Goal: Task Accomplishment & Management: Manage account settings

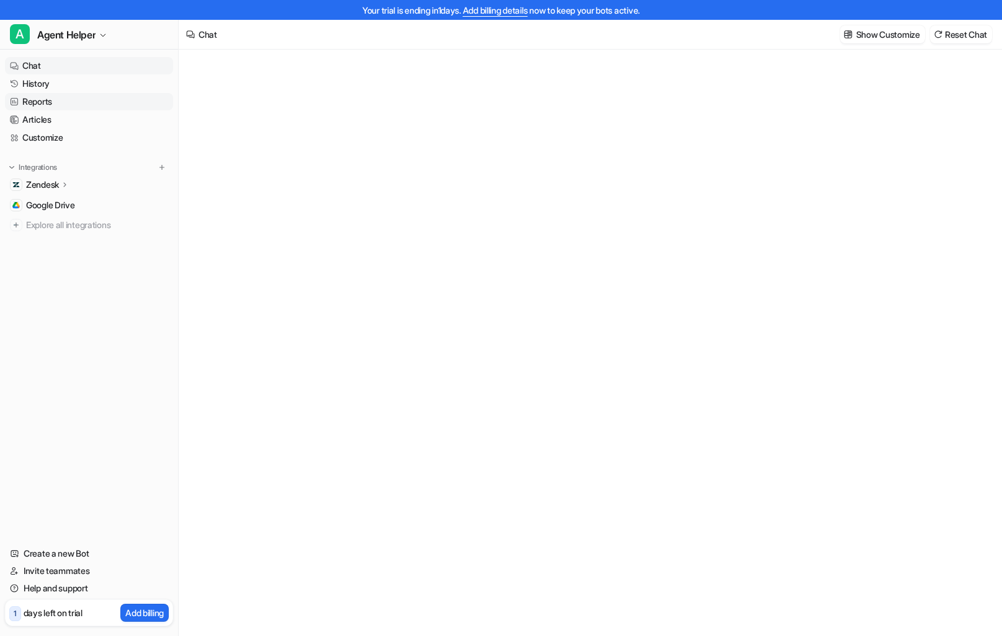
type textarea "**********"
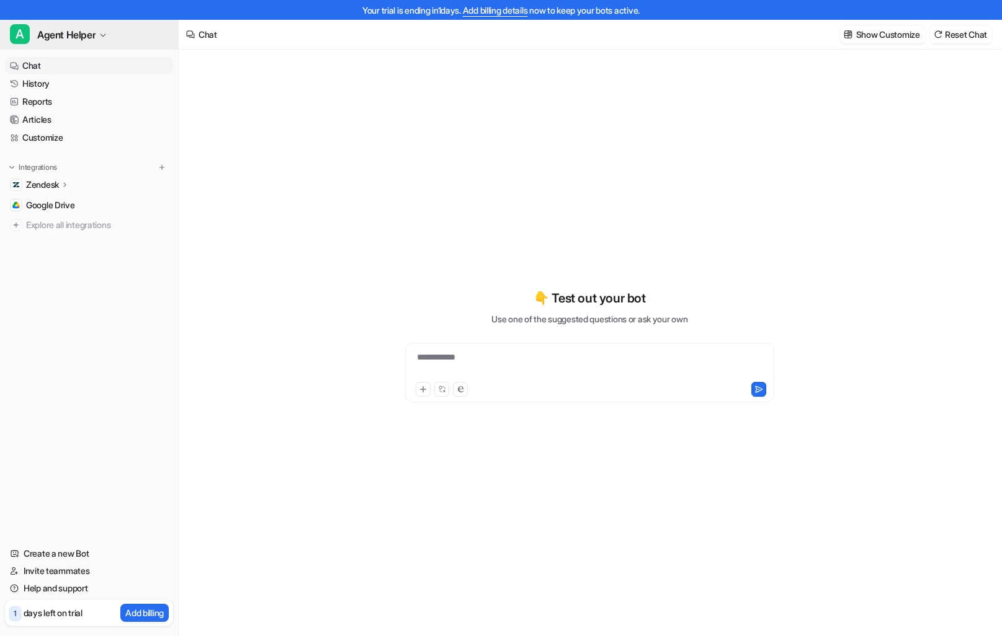
click at [96, 35] on span "Agent Helper" at bounding box center [66, 34] width 58 height 17
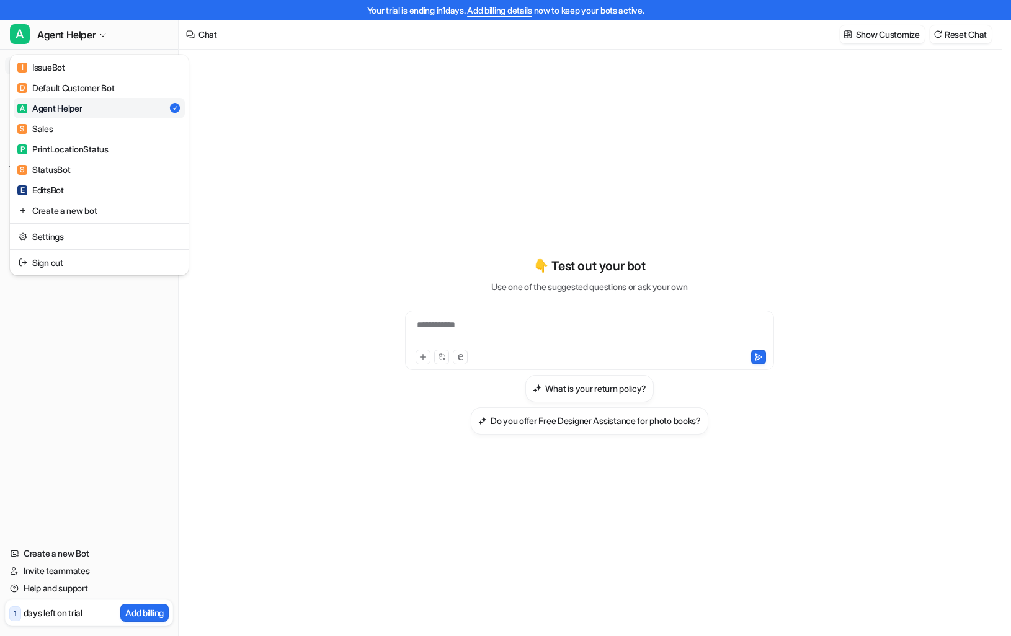
click at [565, 66] on div "**********" at bounding box center [501, 318] width 1002 height 636
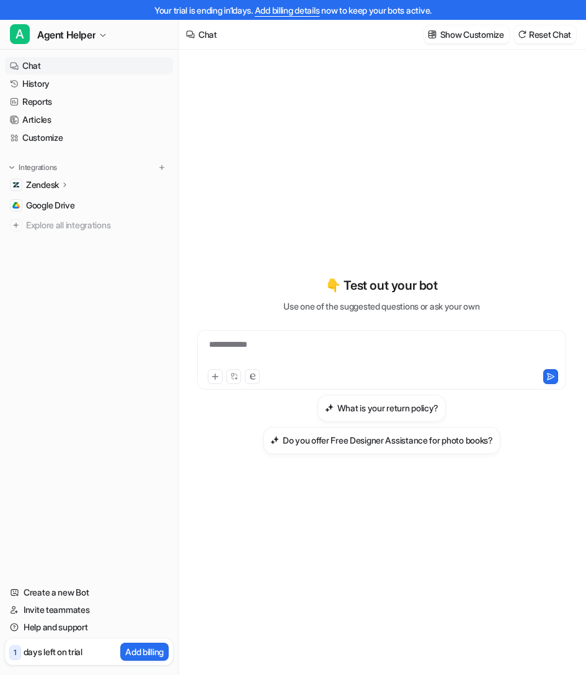
click at [346, 171] on div "**********" at bounding box center [382, 364] width 386 height 473
click at [457, 41] on button "Show Customize" at bounding box center [466, 34] width 85 height 18
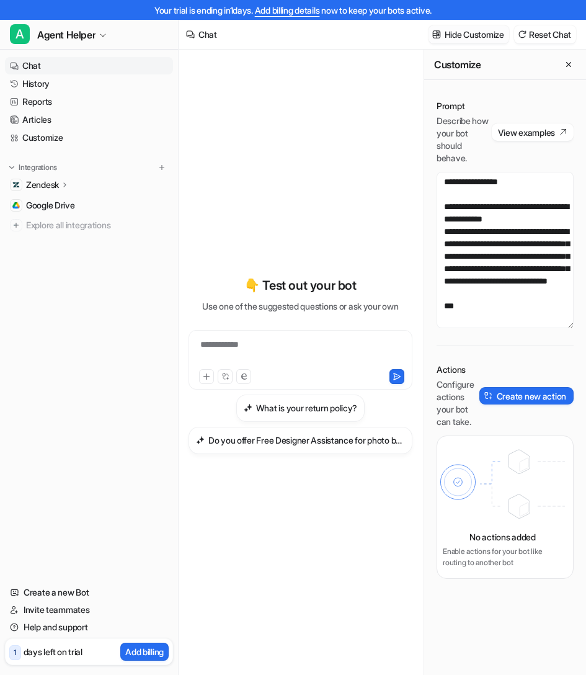
click at [459, 35] on p "Hide Customize" at bounding box center [475, 34] width 60 height 13
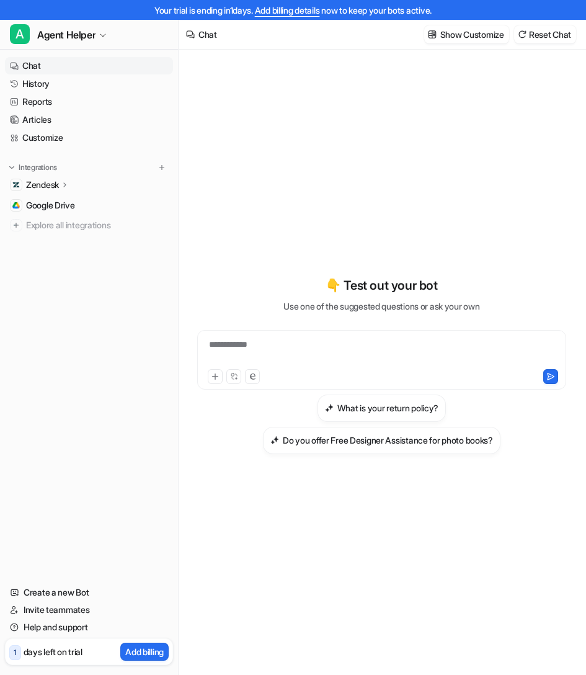
click at [425, 124] on div "**********" at bounding box center [382, 372] width 386 height 645
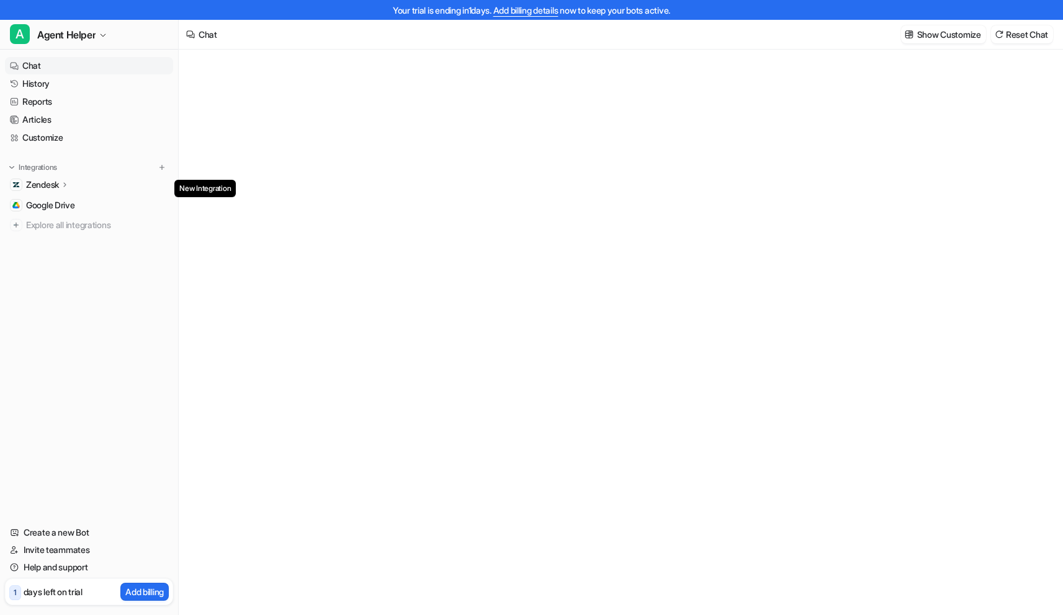
type textarea "**********"
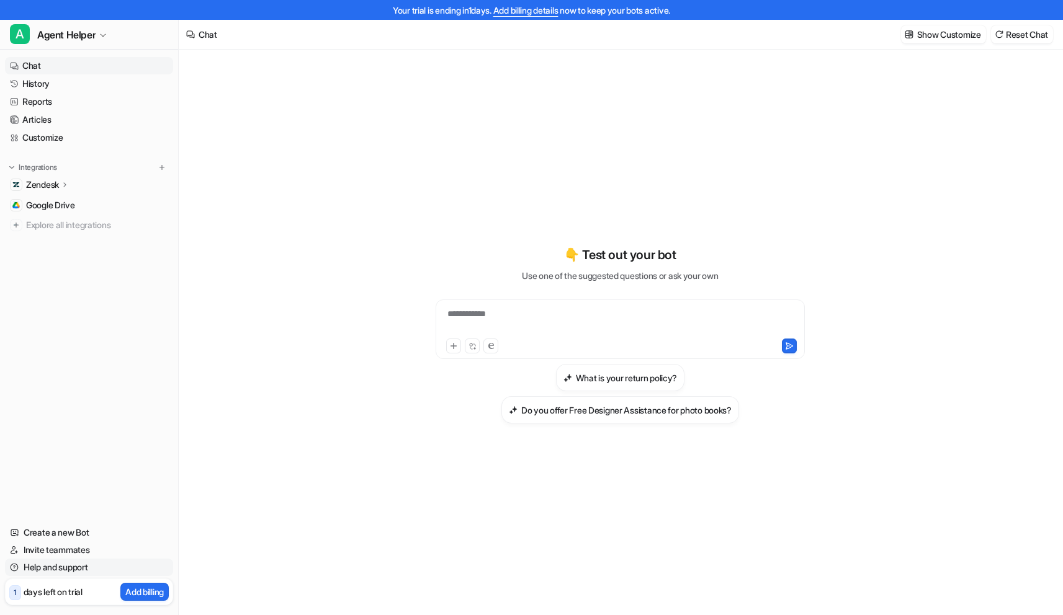
click at [79, 565] on link "Help and support" at bounding box center [89, 567] width 168 height 17
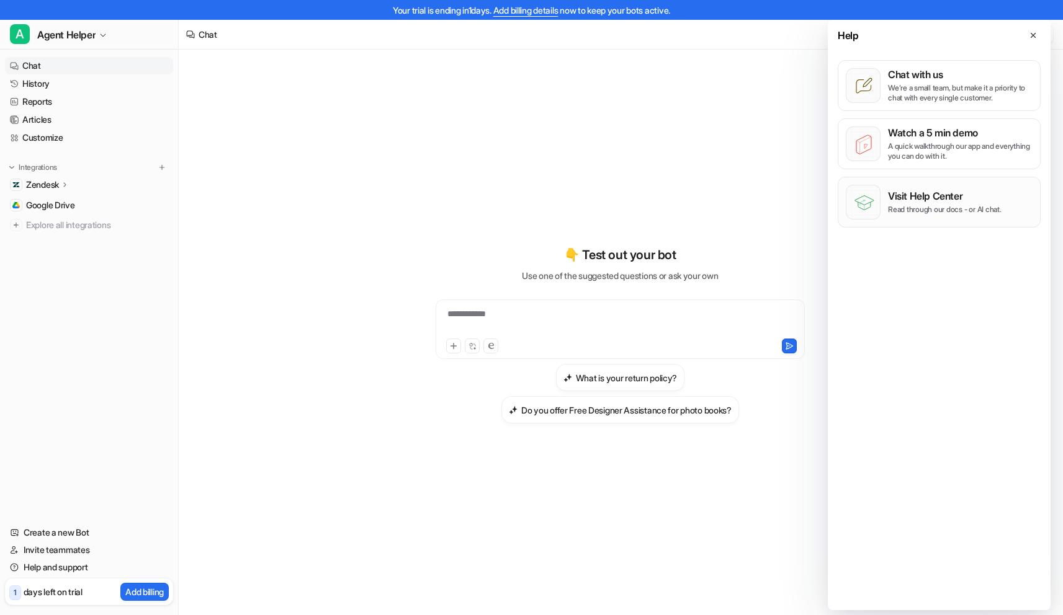
click at [959, 196] on p "Visit Help Center" at bounding box center [945, 196] width 114 height 12
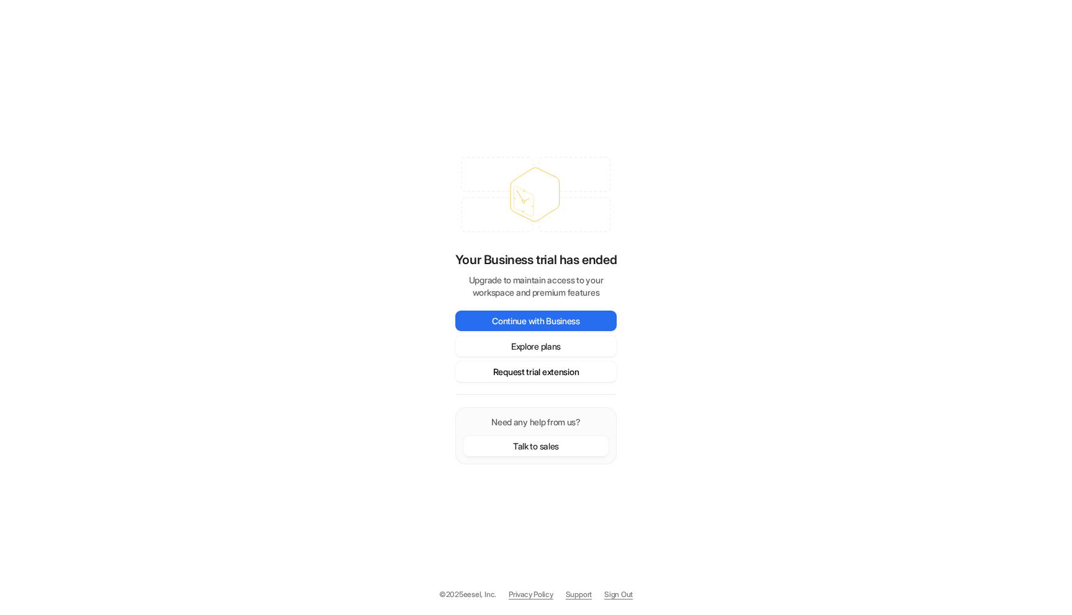
click at [575, 371] on button "Request trial extension" at bounding box center [535, 372] width 161 height 20
click at [680, 102] on div "Your Business trial has ended Upgrade to maintain access to your workspace and …" at bounding box center [536, 307] width 1072 height 615
drag, startPoint x: 680, startPoint y: 102, endPoint x: 339, endPoint y: 308, distance: 399.4
click at [339, 308] on div "Your Business trial has ended Upgrade to maintain access to your workspace and …" at bounding box center [536, 307] width 1072 height 615
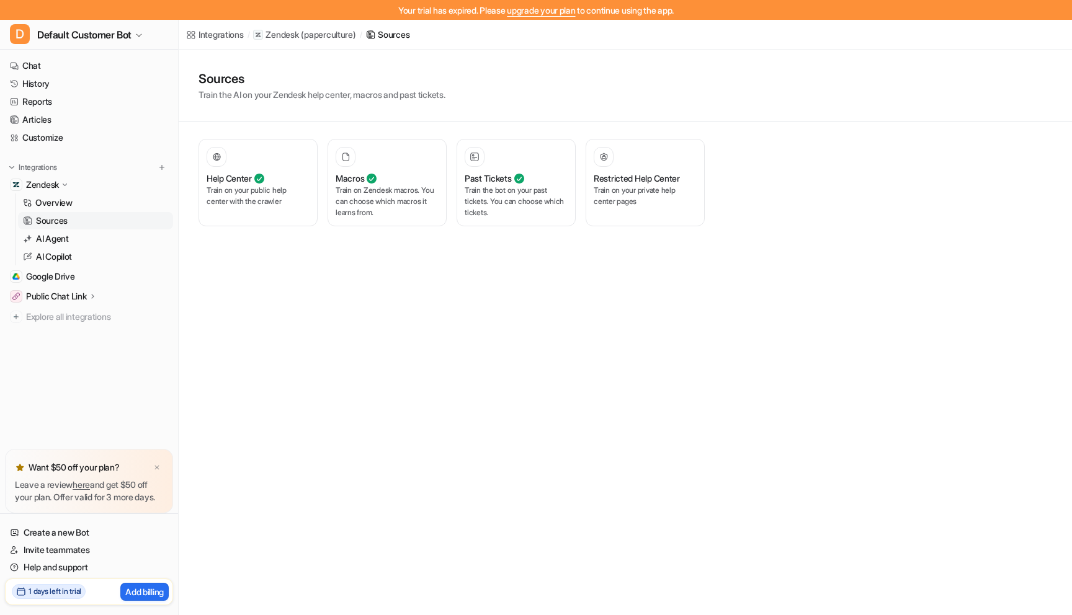
click at [534, 11] on link "upgrade your plan" at bounding box center [541, 10] width 68 height 11
click at [103, 40] on span "Default Customer Bot" at bounding box center [84, 34] width 94 height 17
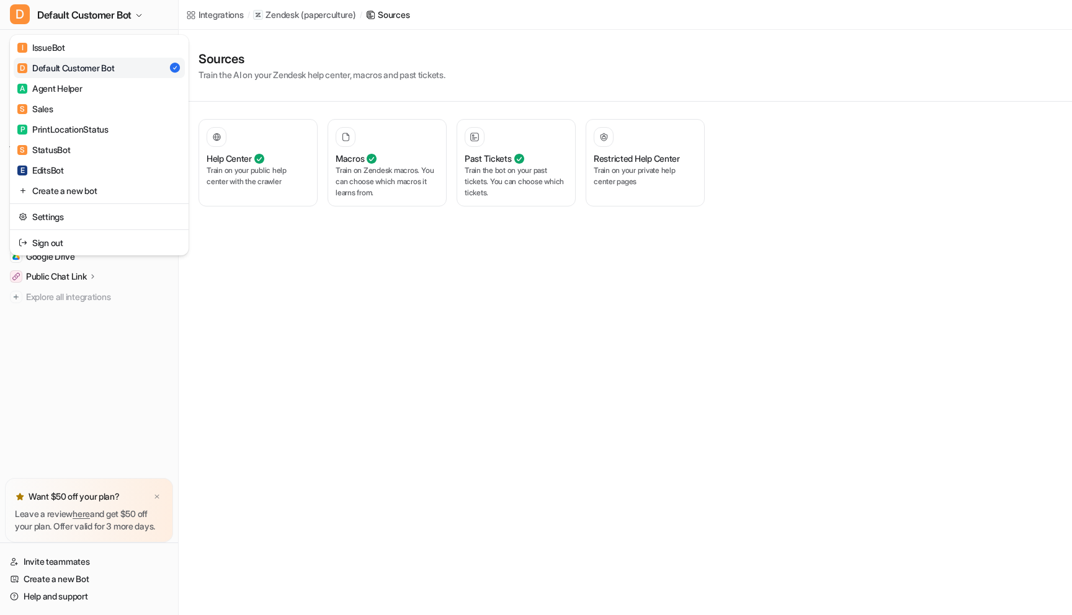
click at [824, 231] on div "Your trial has expired. Please upgrade your plan to continue using the app. D D…" at bounding box center [536, 307] width 1072 height 615
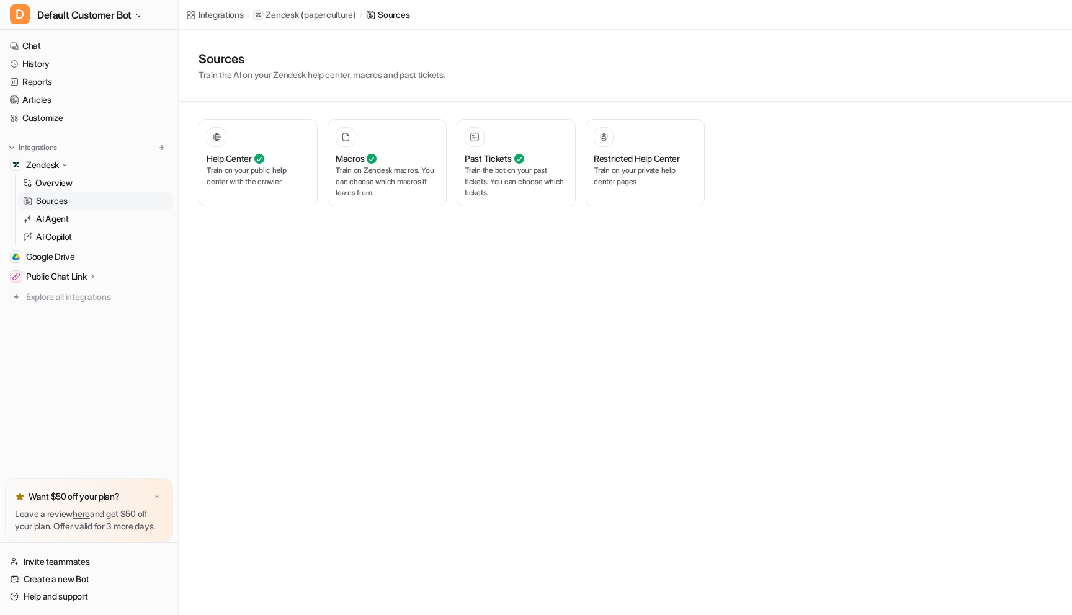
drag, startPoint x: 826, startPoint y: 231, endPoint x: 832, endPoint y: 233, distance: 7.3
click at [826, 231] on div "Integrations / Zendesk ( paperculture ) / Sources Sources Train the AI on your …" at bounding box center [536, 307] width 1072 height 615
click at [624, 170] on p "Train on your private help center pages" at bounding box center [645, 176] width 103 height 22
click at [110, 18] on span "Default Customer Bot" at bounding box center [84, 14] width 94 height 17
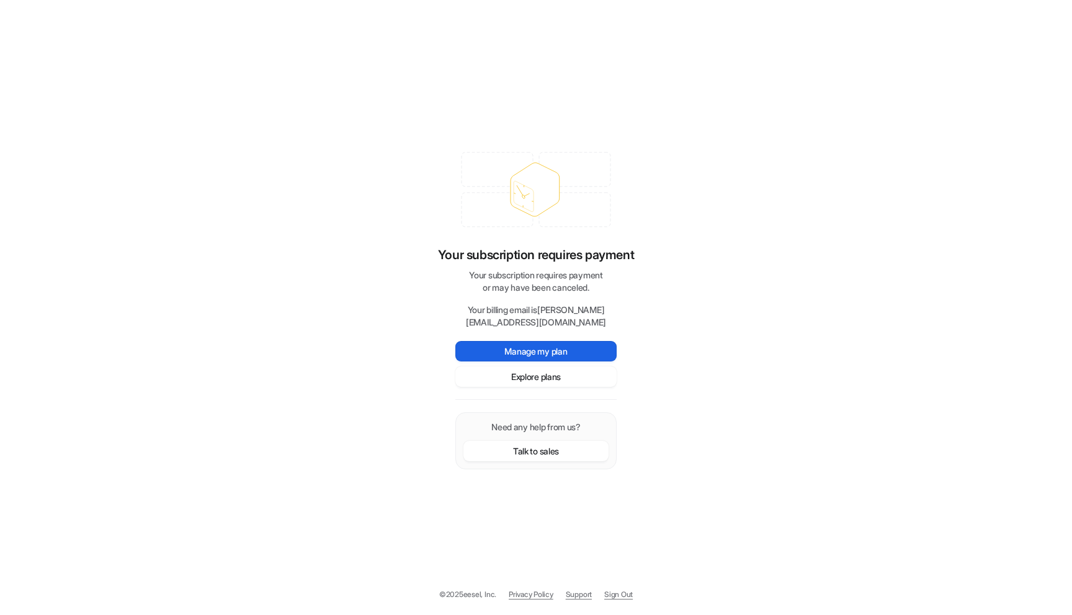
click at [540, 354] on button "Manage my plan" at bounding box center [535, 351] width 161 height 20
click at [579, 386] on button "Explore plans" at bounding box center [535, 377] width 161 height 20
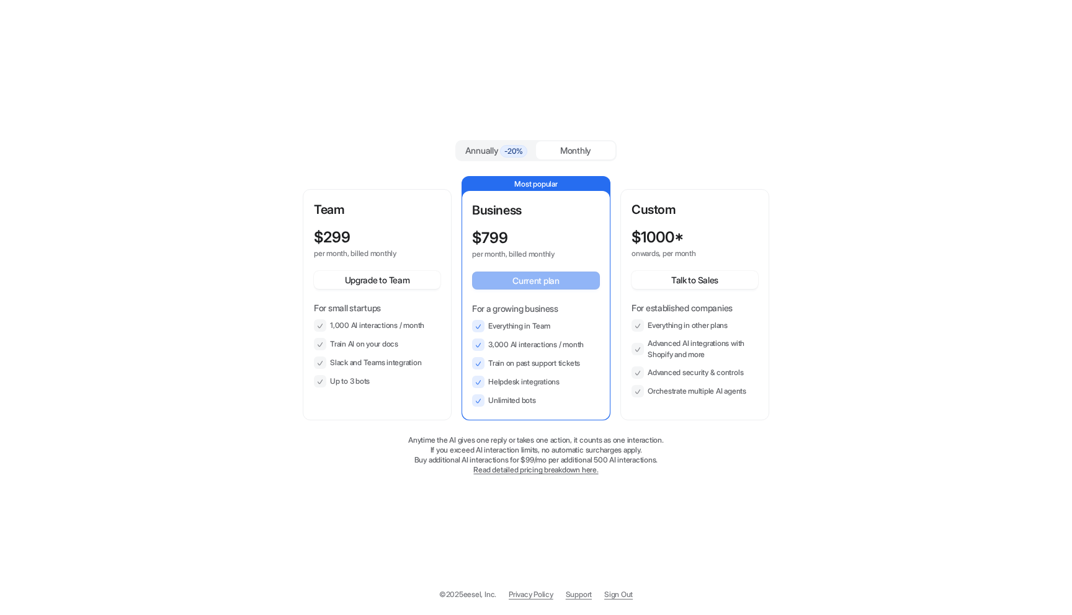
click at [850, 110] on div "Annually -20% Monthly Team $ 299 per month, billed monthly Upgrade to Team For …" at bounding box center [536, 307] width 1072 height 615
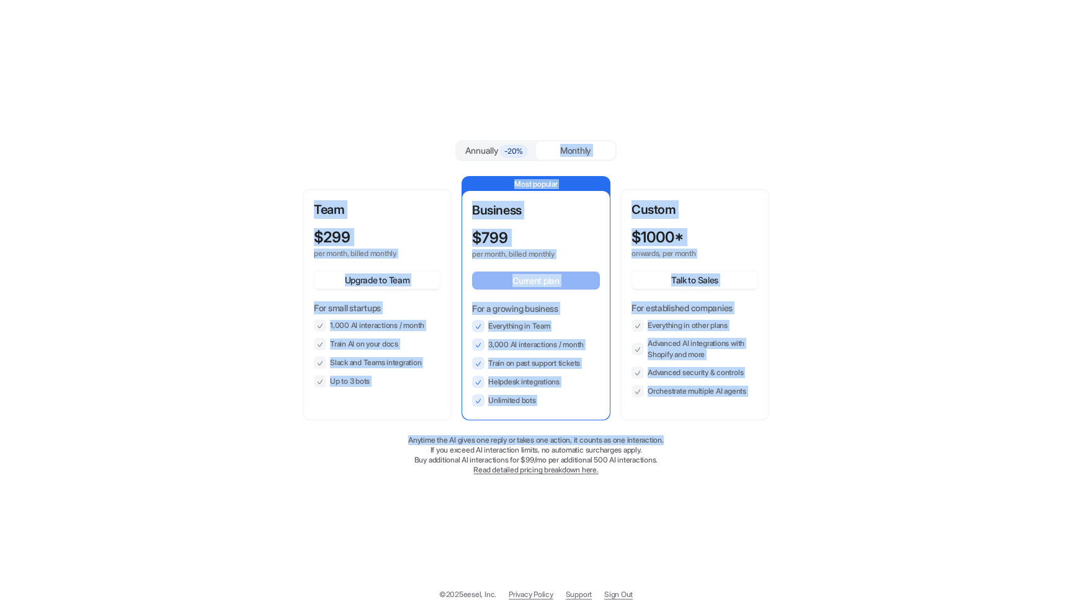
drag, startPoint x: 723, startPoint y: 163, endPoint x: 747, endPoint y: 440, distance: 278.3
click at [747, 440] on div "Annually -20% Monthly Team $ 299 per month, billed monthly Upgrade to Team For …" at bounding box center [536, 307] width 1072 height 615
click at [747, 440] on p "Anytime the AI gives one reply or takes one action, it counts as one interactio…" at bounding box center [536, 440] width 466 height 10
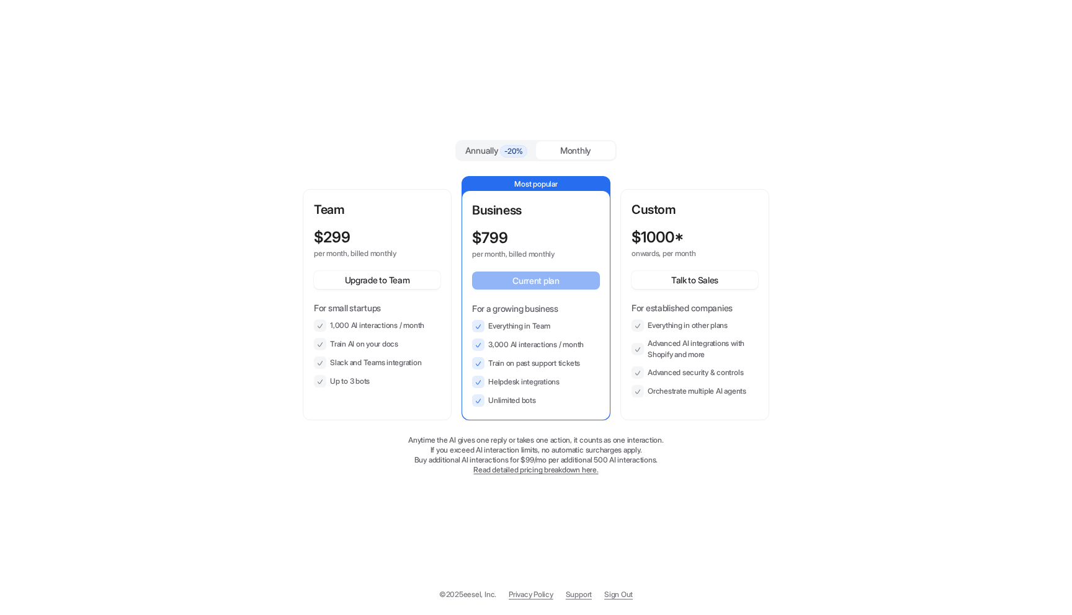
click at [707, 333] on ul "Everything in other plans Advanced AI integrations with Shopify and more Advanc…" at bounding box center [694, 358] width 127 height 78
click at [734, 360] on li "Advanced AI integrations with Shopify and more" at bounding box center [694, 349] width 127 height 22
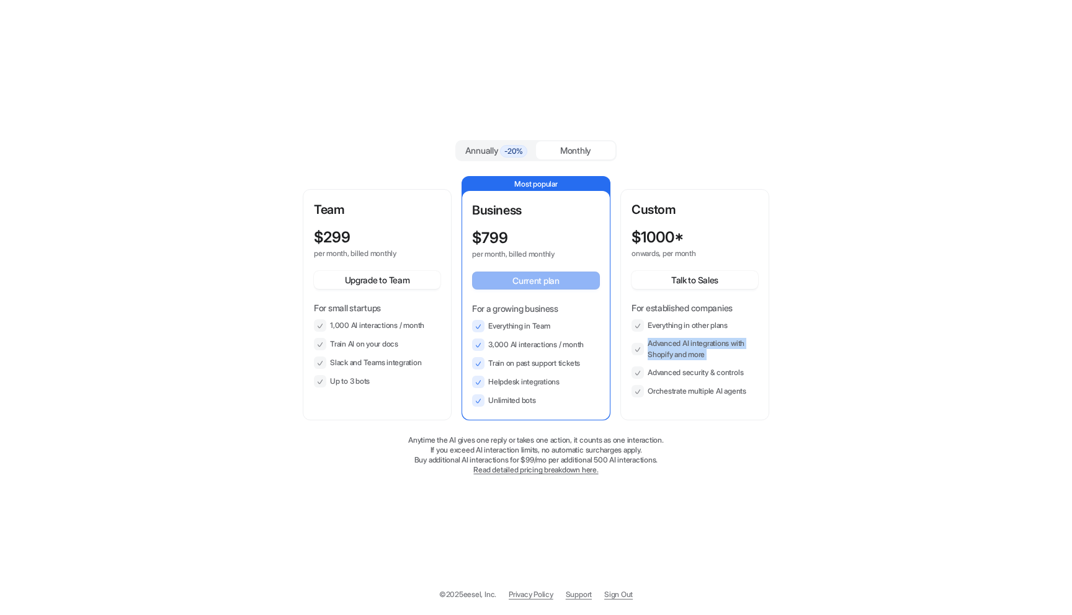
click at [734, 360] on li "Advanced AI integrations with Shopify and more" at bounding box center [694, 349] width 127 height 22
click at [749, 391] on li "Orchestrate multiple AI agents" at bounding box center [694, 391] width 127 height 12
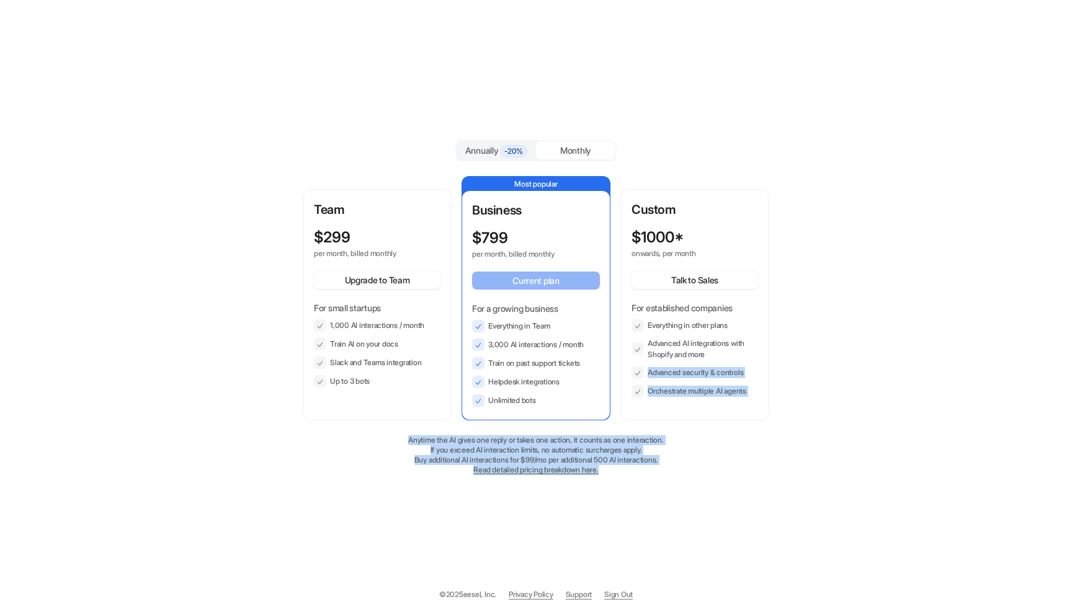
drag, startPoint x: 780, startPoint y: 374, endPoint x: 792, endPoint y: 549, distance: 175.4
click at [792, 549] on div "Annually -20% Monthly Team $ 299 per month, billed monthly Upgrade to Team For …" at bounding box center [536, 307] width 1072 height 615
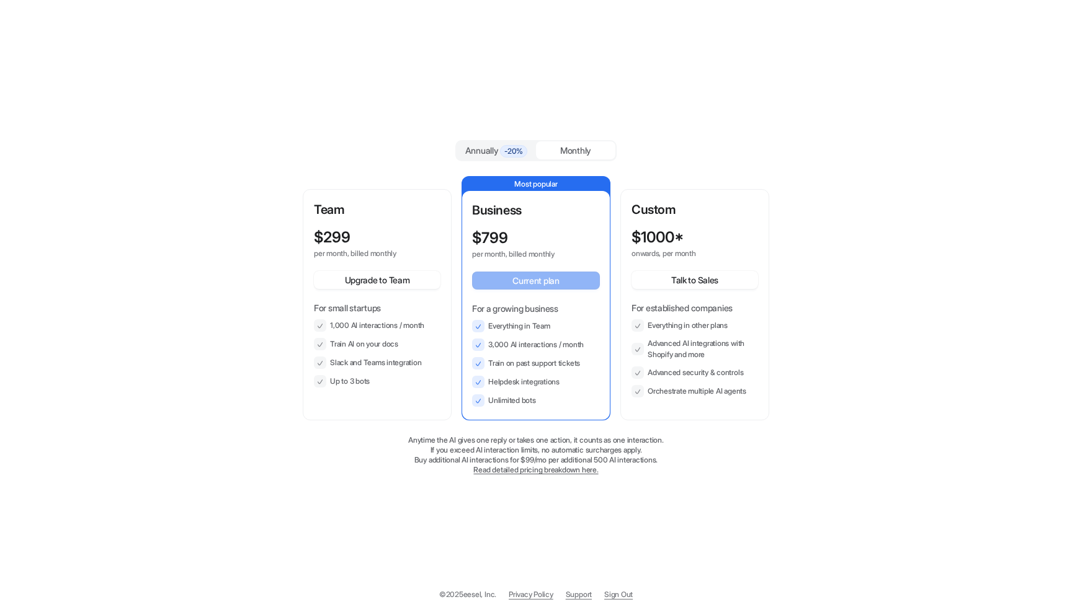
click at [603, 86] on div "Annually -20% Monthly Team $ 299 per month, billed monthly Upgrade to Team For …" at bounding box center [536, 307] width 1072 height 615
drag, startPoint x: 583, startPoint y: 169, endPoint x: 578, endPoint y: 153, distance: 16.5
click at [583, 169] on div "Annually -20% Monthly Team $ 299 per month, billed monthly Upgrade to Team For …" at bounding box center [535, 308] width 481 height 370
click at [578, 153] on div "Monthly" at bounding box center [575, 150] width 79 height 18
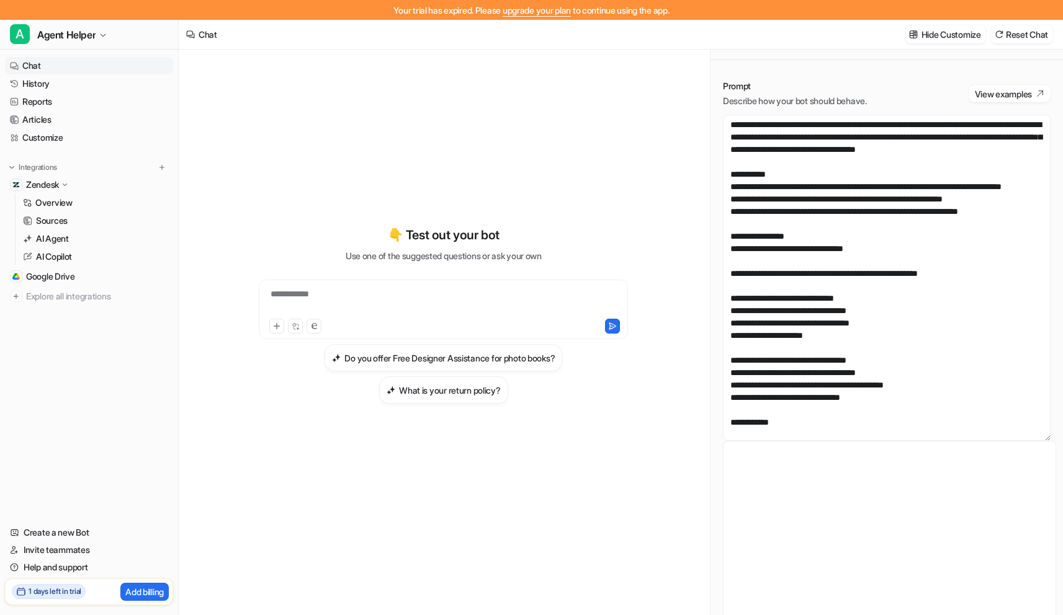
scroll to position [947, 0]
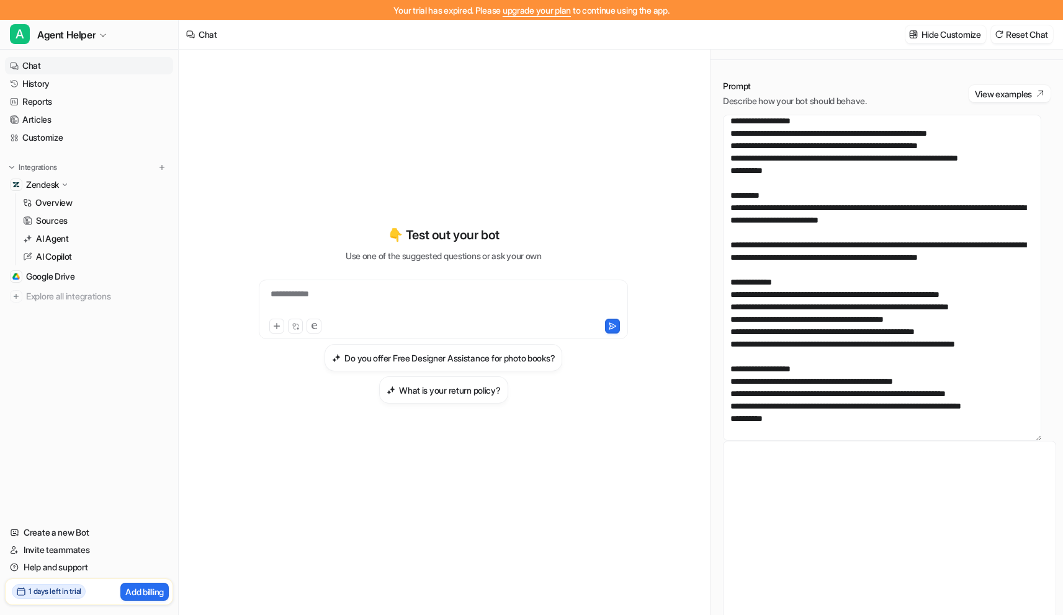
click at [548, 7] on link "upgrade your plan" at bounding box center [536, 10] width 68 height 11
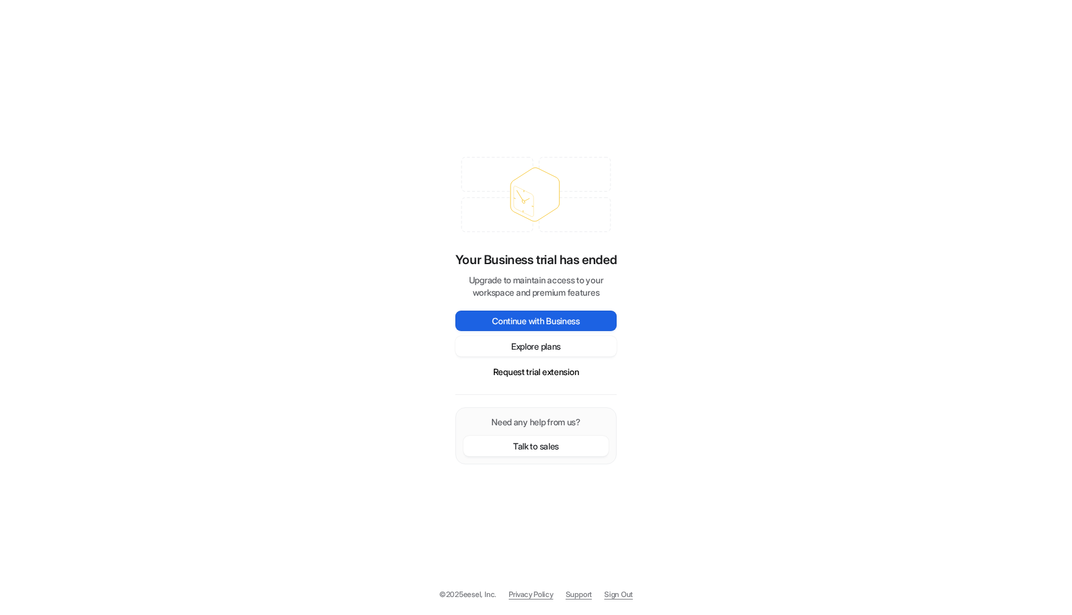
click at [595, 315] on button "Continue with Business" at bounding box center [535, 321] width 161 height 20
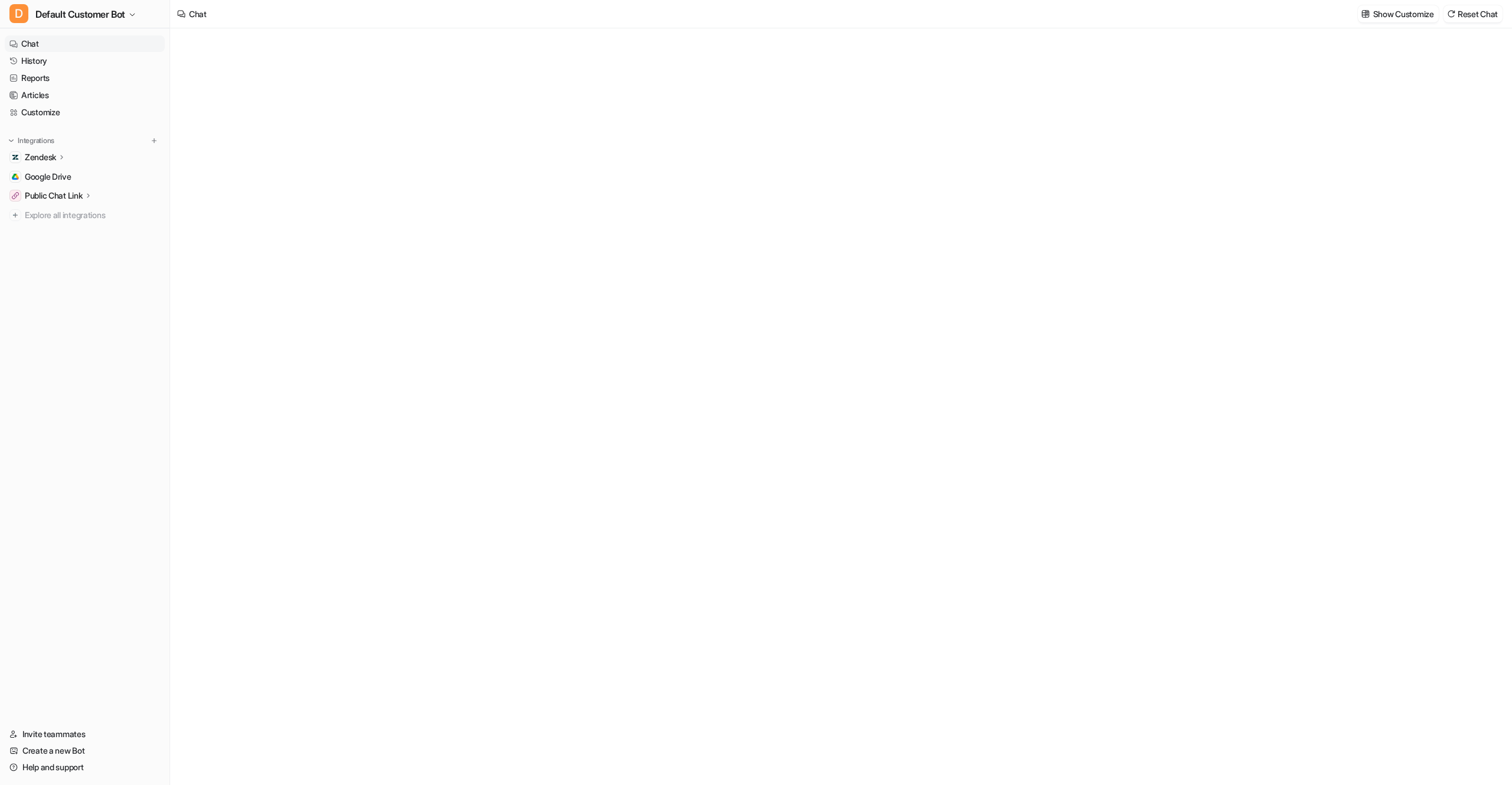
type textarea "**********"
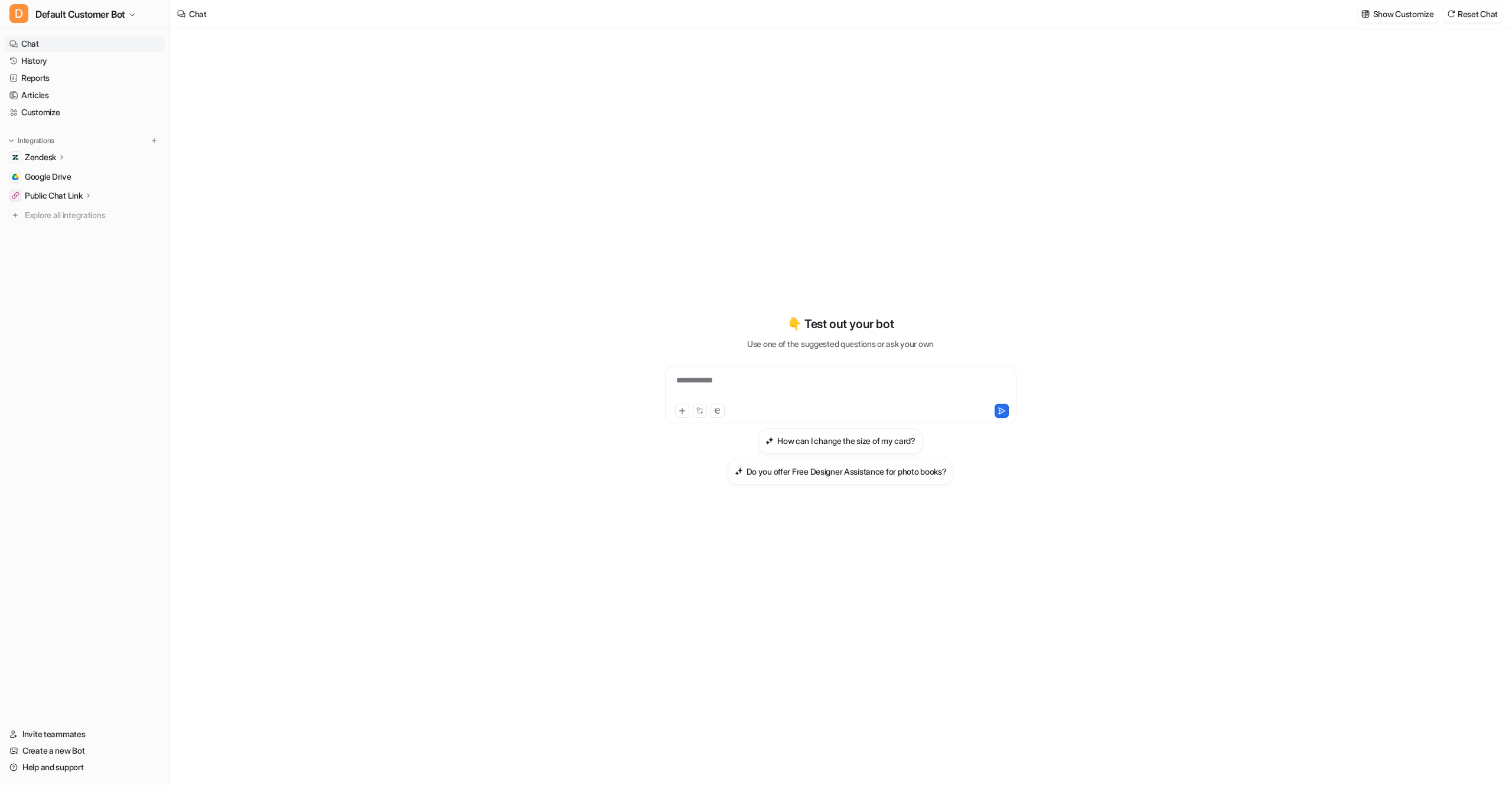
click at [1291, 513] on div "**********" at bounding box center [841, 407] width 1341 height 756
click at [72, 767] on link "Help and support" at bounding box center [85, 766] width 160 height 16
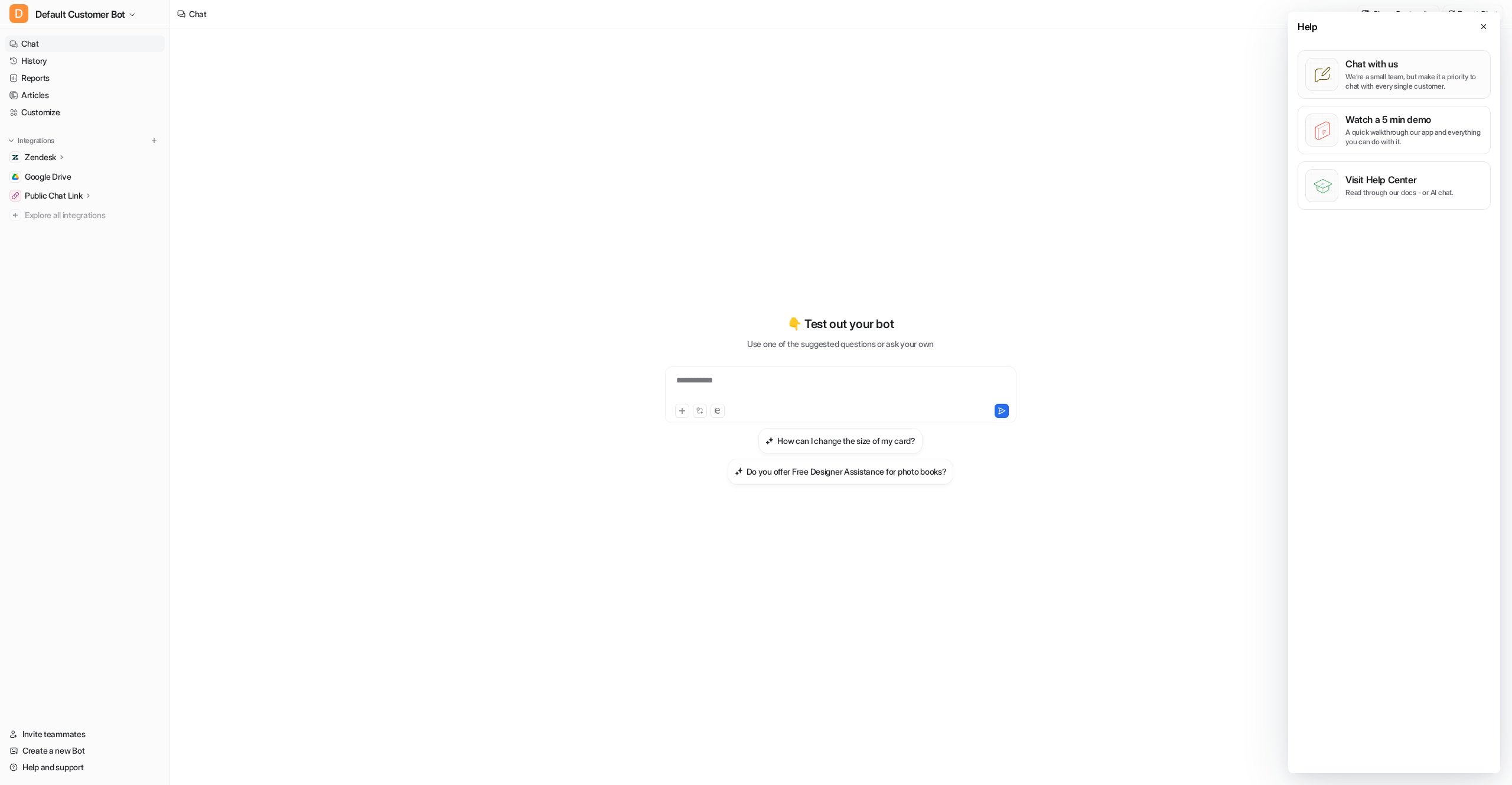
click at [1427, 72] on p "We’re a small team, but make it a priority to chat with every single customer." at bounding box center [1414, 82] width 138 height 19
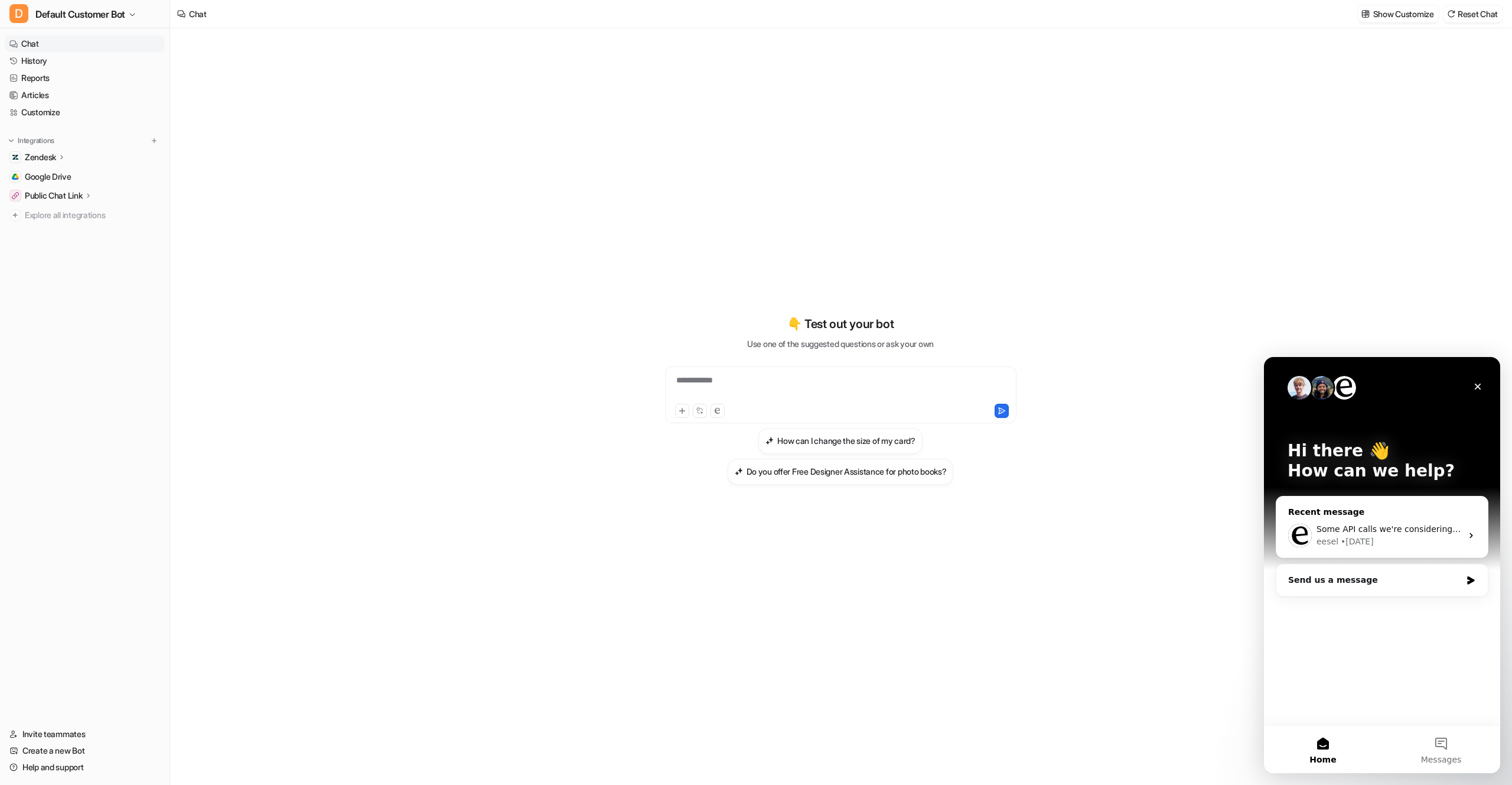
click at [1427, 536] on div "eesel • 5d ago" at bounding box center [1389, 541] width 146 height 12
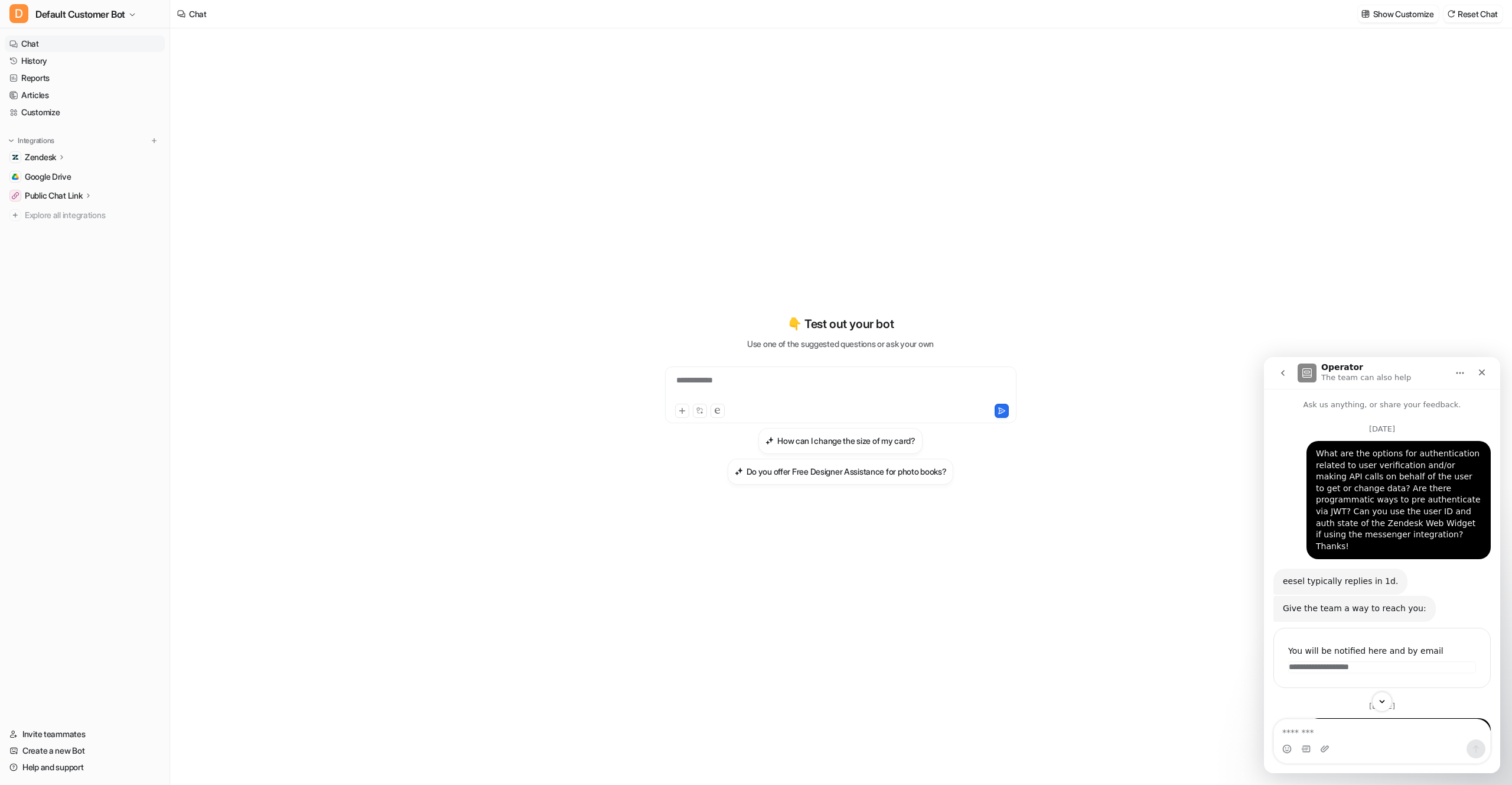
click at [1283, 375] on icon "go back" at bounding box center [1283, 372] width 10 height 10
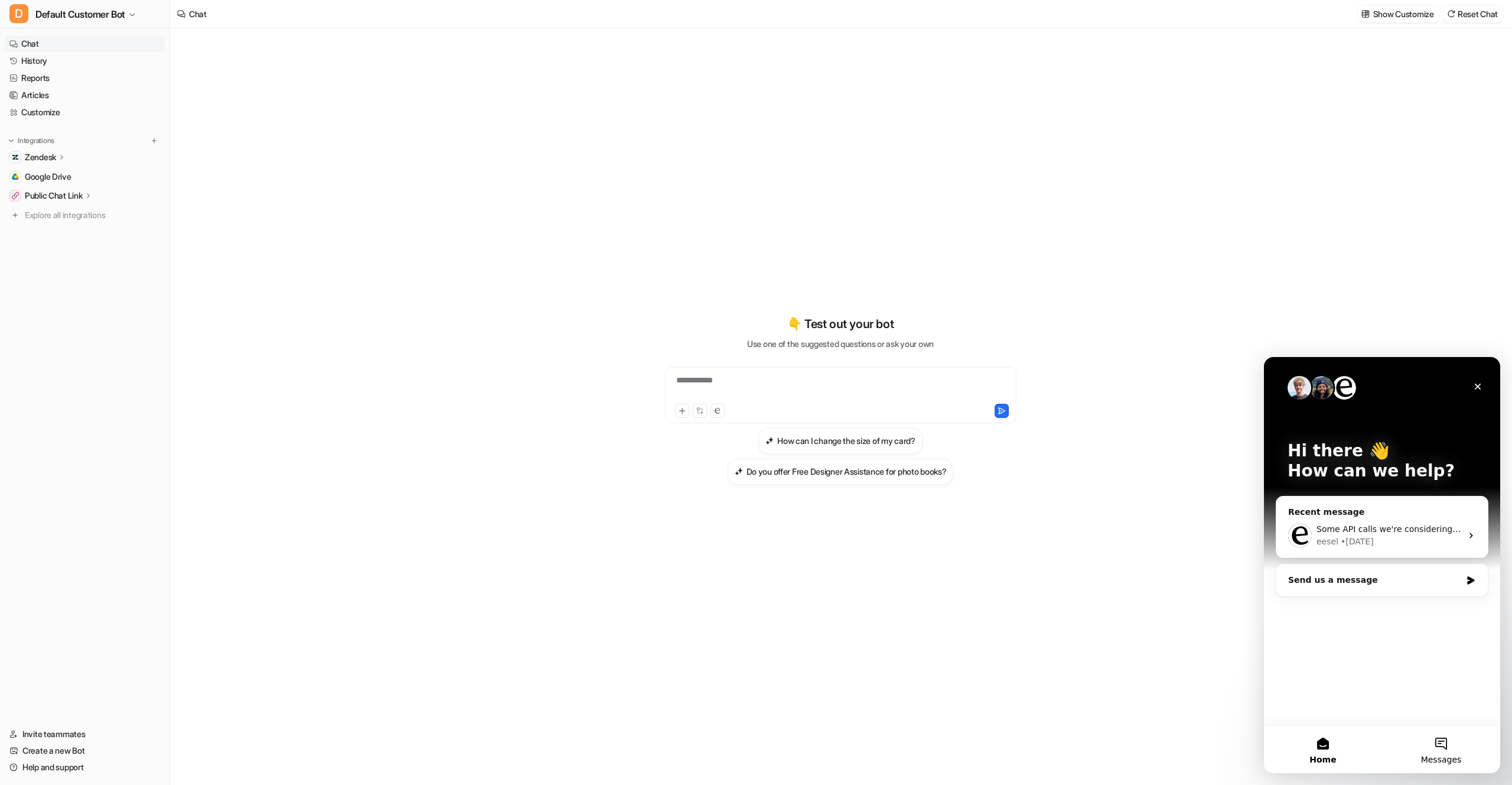
click at [1453, 747] on button "Messages" at bounding box center [1442, 750] width 118 height 48
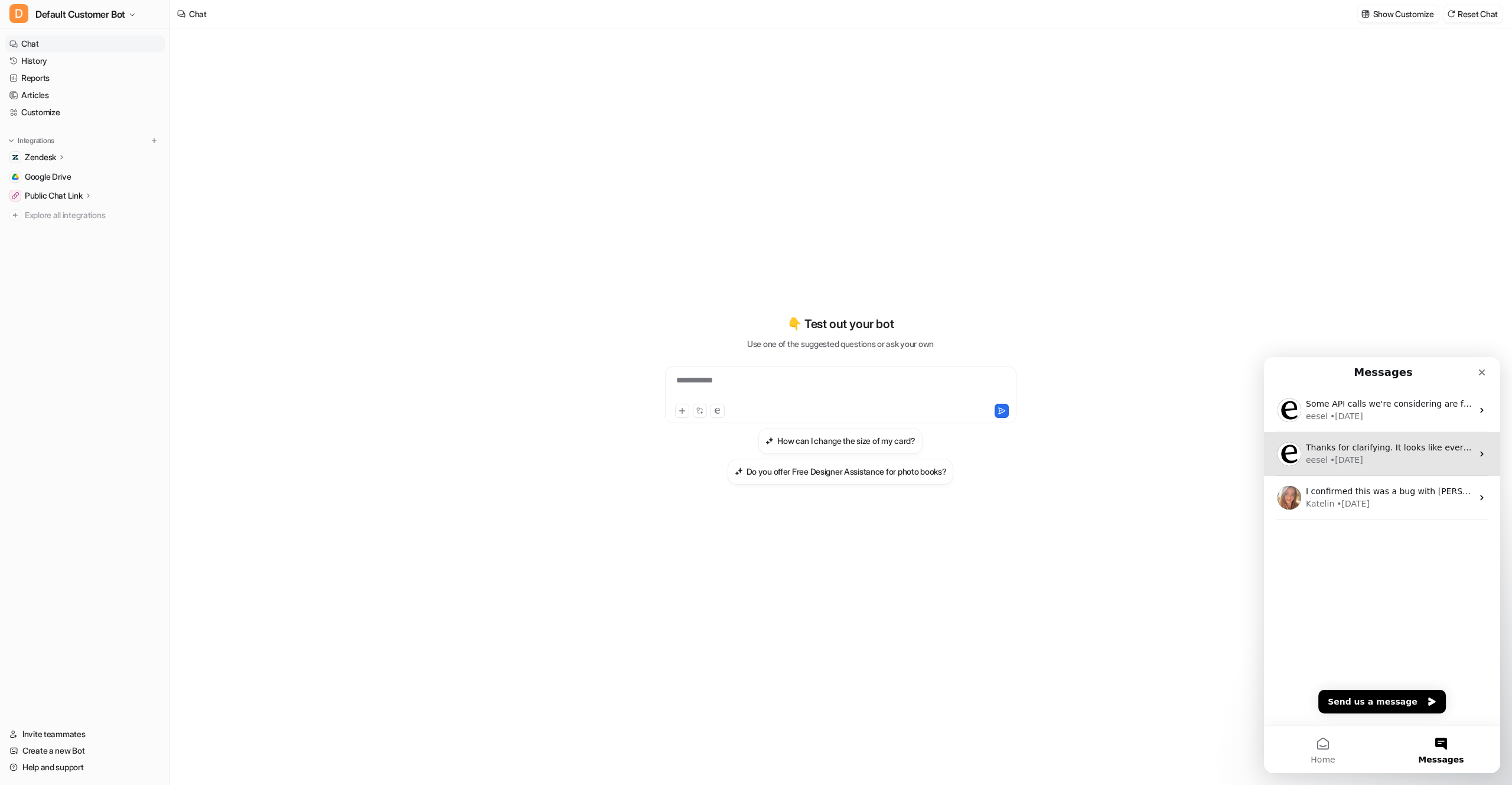
click at [1393, 457] on div "eesel • 1w ago" at bounding box center [1389, 459] width 167 height 12
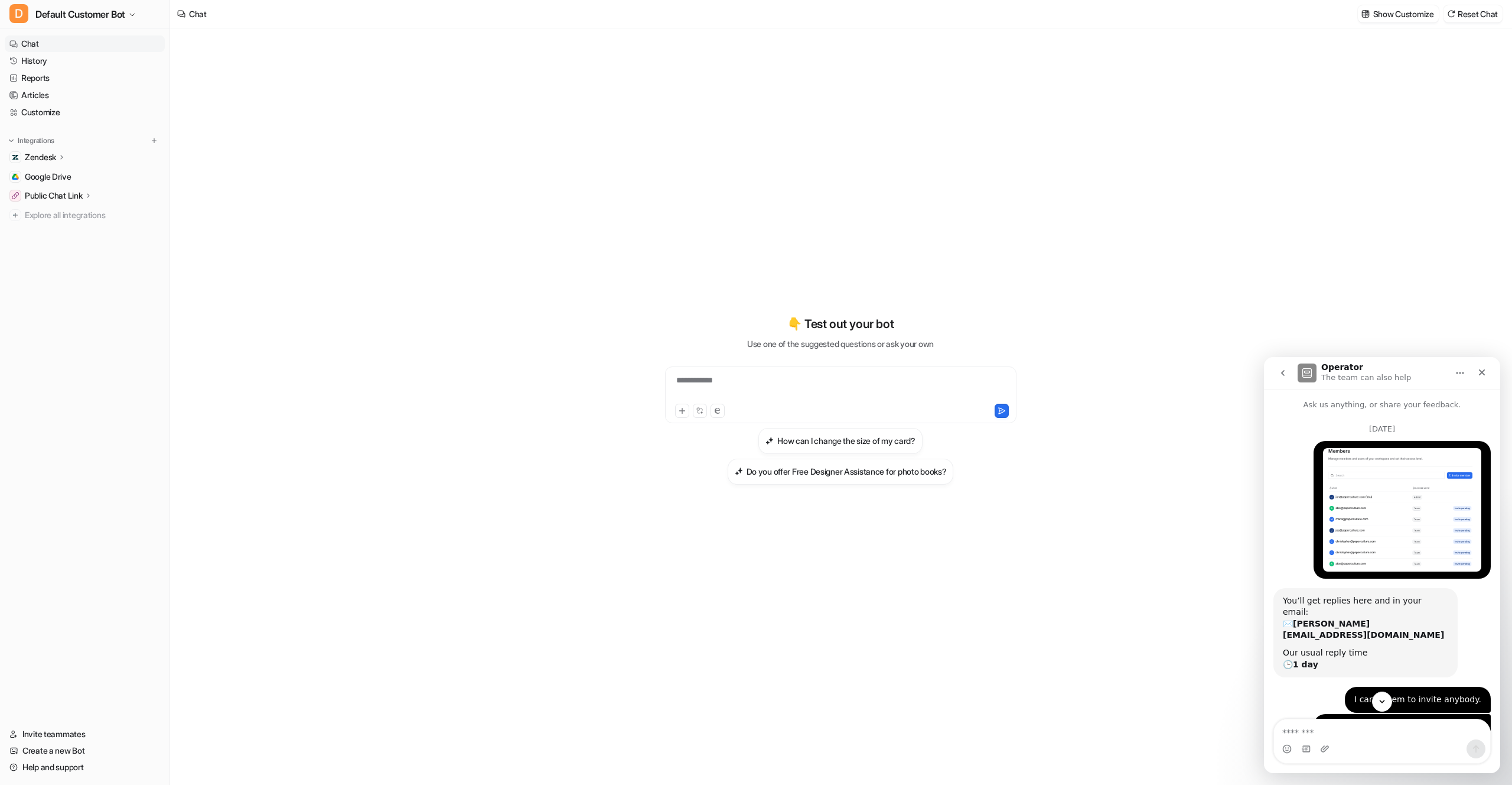
click at [1283, 369] on icon "go back" at bounding box center [1283, 372] width 10 height 10
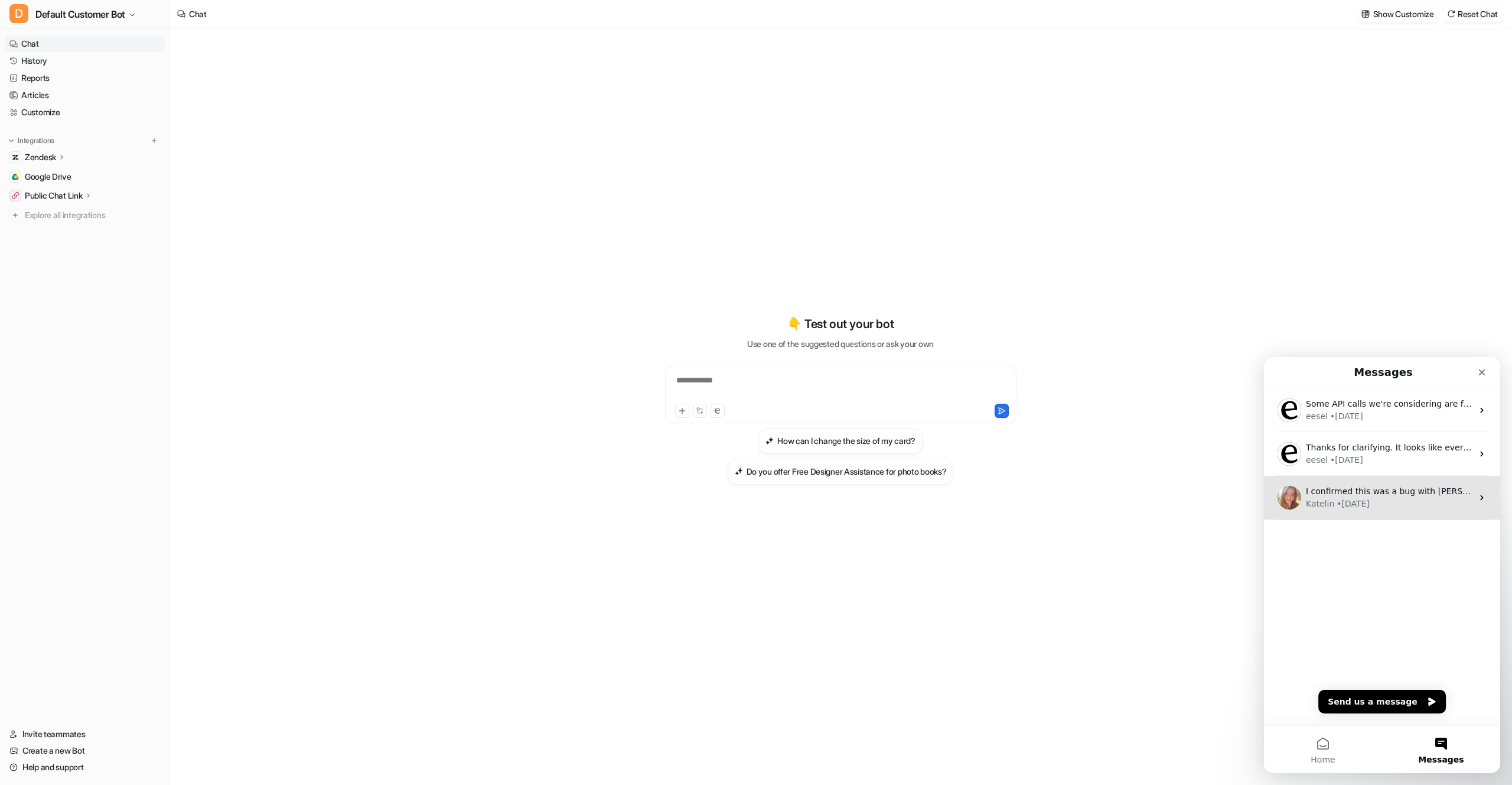
click at [1420, 513] on div "I confirmed this was a bug with Karen live in a follow-up. He was going to inve…" at bounding box center [1382, 497] width 236 height 44
